Goal: Use online tool/utility: Utilize a website feature to perform a specific function

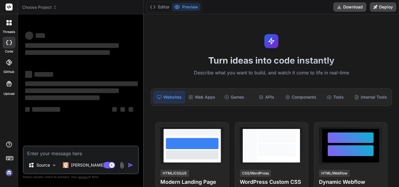
type textarea "x"
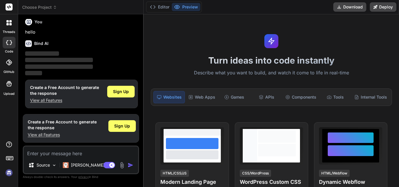
click at [47, 153] on textarea at bounding box center [81, 152] width 115 height 11
type textarea "//$.ajax({ // url: '/EventManagement/AddEvent', // type: 'POST', // data : form…"
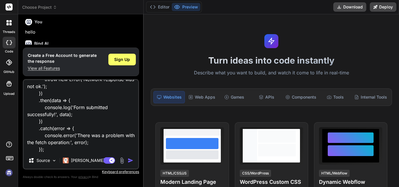
scroll to position [191, 0]
type textarea "x"
click at [56, 150] on textarea "//$.ajax({ // url: '/EventManagement/AddEvent', // type: 'POST', // data : form…" at bounding box center [81, 116] width 115 height 72
click at [65, 131] on textarea "//$.ajax({ // url: '/EventManagement/AddEvent', // type: 'POST', // data : form…" at bounding box center [81, 116] width 115 height 72
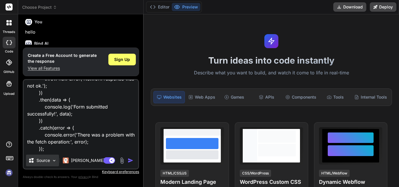
type textarea "//$.ajax({ // url: '/EventManagement/AddEvent', // type: 'POST', // data : form…"
click at [53, 158] on div "Source" at bounding box center [42, 161] width 33 height 12
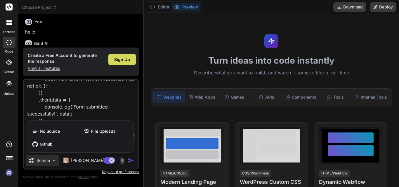
click at [53, 158] on div at bounding box center [199, 93] width 399 height 187
type textarea "x"
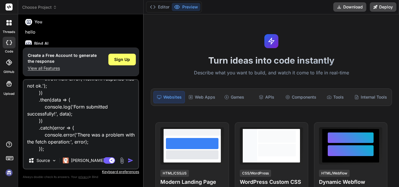
click at [64, 148] on textarea "//$.ajax({ // url: '/EventManagement/AddEvent', // type: 'POST', // data : form…" at bounding box center [81, 116] width 115 height 72
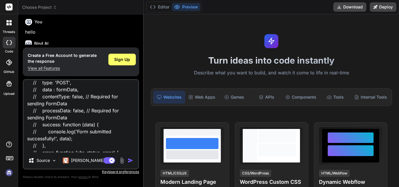
scroll to position [0, 0]
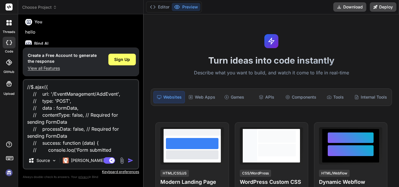
click at [54, 31] on p "hello" at bounding box center [81, 32] width 113 height 7
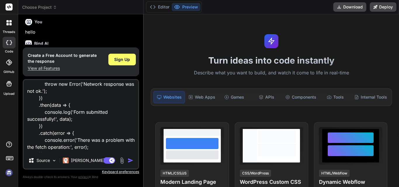
scroll to position [191, 0]
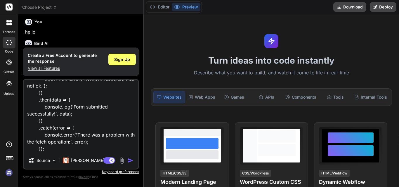
click at [73, 149] on textarea "//$.ajax({ // url: '/EventManagement/AddEvent', // type: 'POST', // data : form…" at bounding box center [81, 116] width 115 height 72
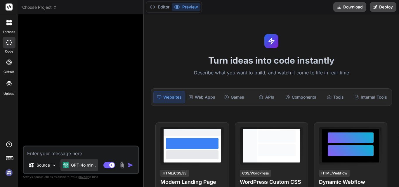
click at [77, 165] on p "GPT-4o min.." at bounding box center [83, 165] width 25 height 6
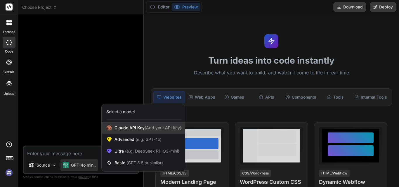
click at [114, 126] on div "[PERSON_NAME] Key (Add your API Key)" at bounding box center [143, 128] width 83 height 12
type textarea "x"
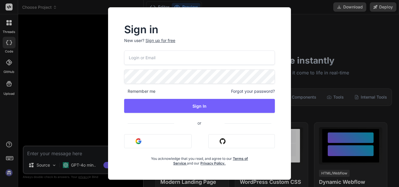
click at [56, 79] on div "Sign in New user? Sign up for free Remember me Forgot your password? Sign In or…" at bounding box center [199, 93] width 399 height 187
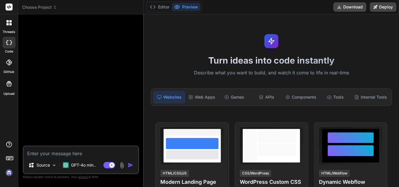
click at [43, 148] on textarea at bounding box center [81, 152] width 115 height 11
paste textarea "//$.ajax({ // url: '/EventManagement/AddEvent', // type: 'POST', // data : form…"
type textarea "//$.ajax({ // url: '/EventManagement/AddEvent', // type: 'POST', // data : form…"
type textarea "x"
